Goal: Information Seeking & Learning: Learn about a topic

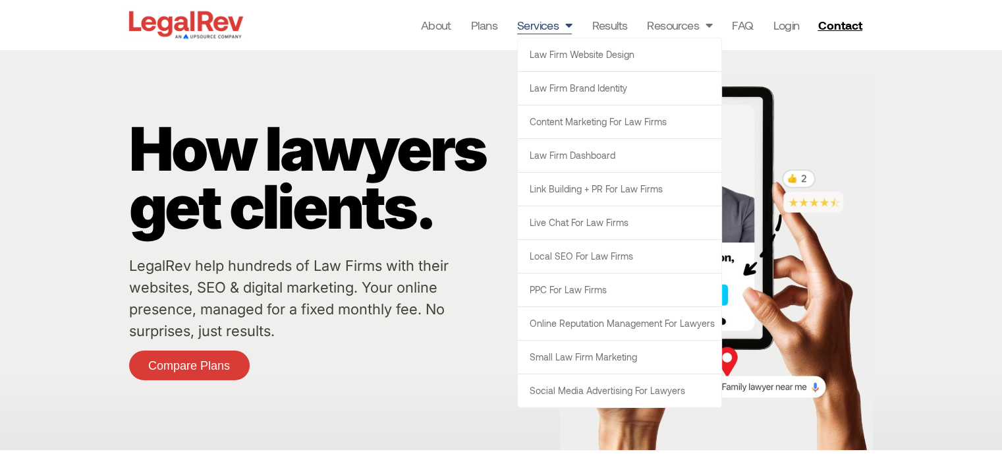
click at [552, 30] on link "Services" at bounding box center [544, 25] width 55 height 18
